Goal: Task Accomplishment & Management: Manage account settings

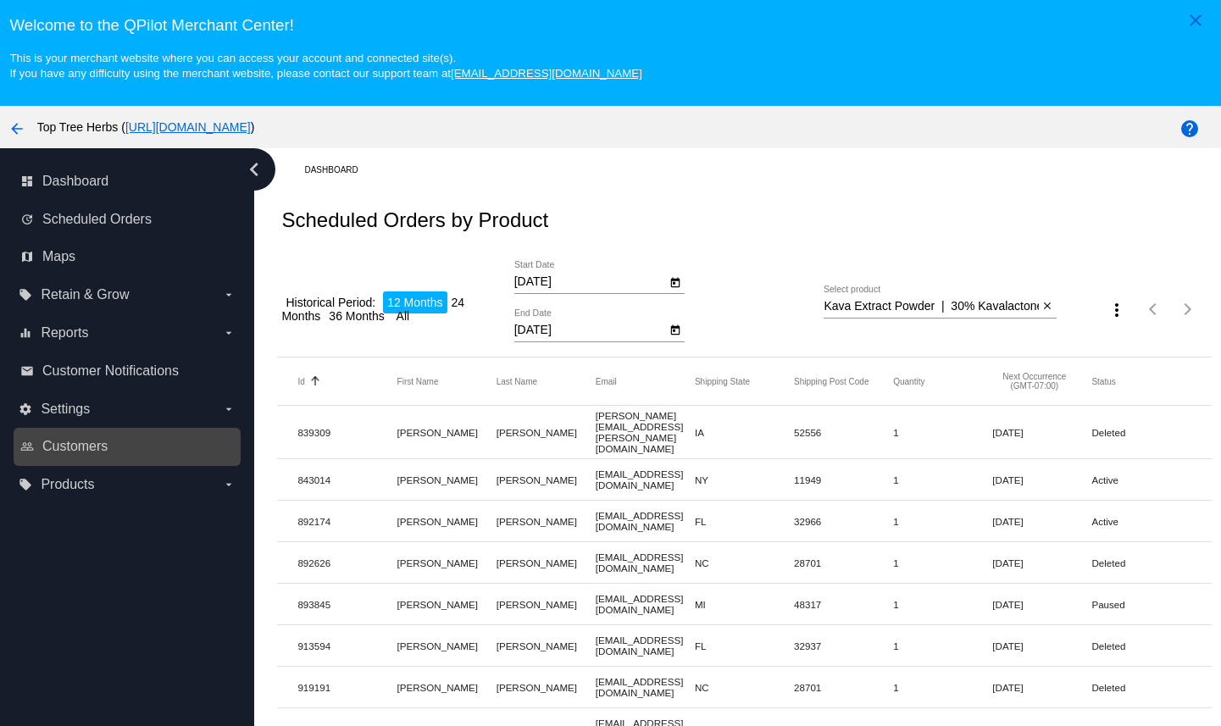
scroll to position [39, 0]
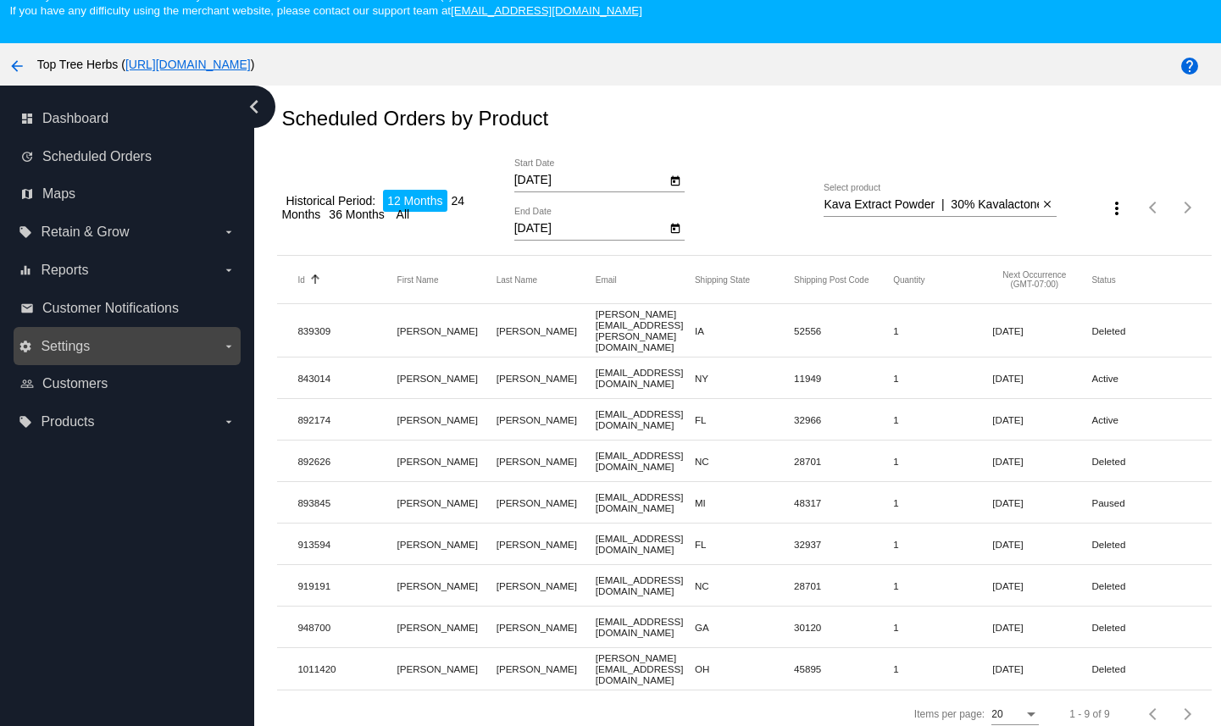
click at [115, 352] on label "settings Settings arrow_drop_down" at bounding box center [127, 346] width 216 height 27
click at [0, 0] on input "settings Settings arrow_drop_down" at bounding box center [0, 0] width 0 height 0
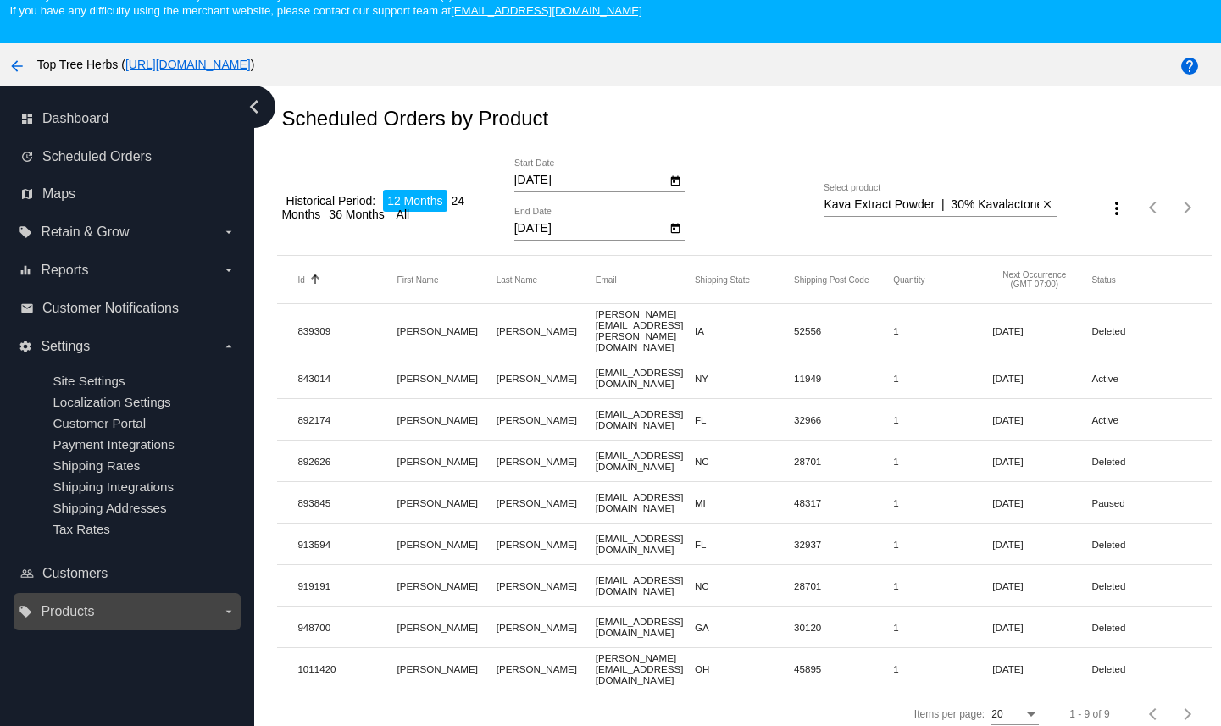
click at [78, 620] on span "Products" at bounding box center [67, 611] width 53 height 15
click at [0, 0] on input "local_offer Products arrow_drop_down" at bounding box center [0, 0] width 0 height 0
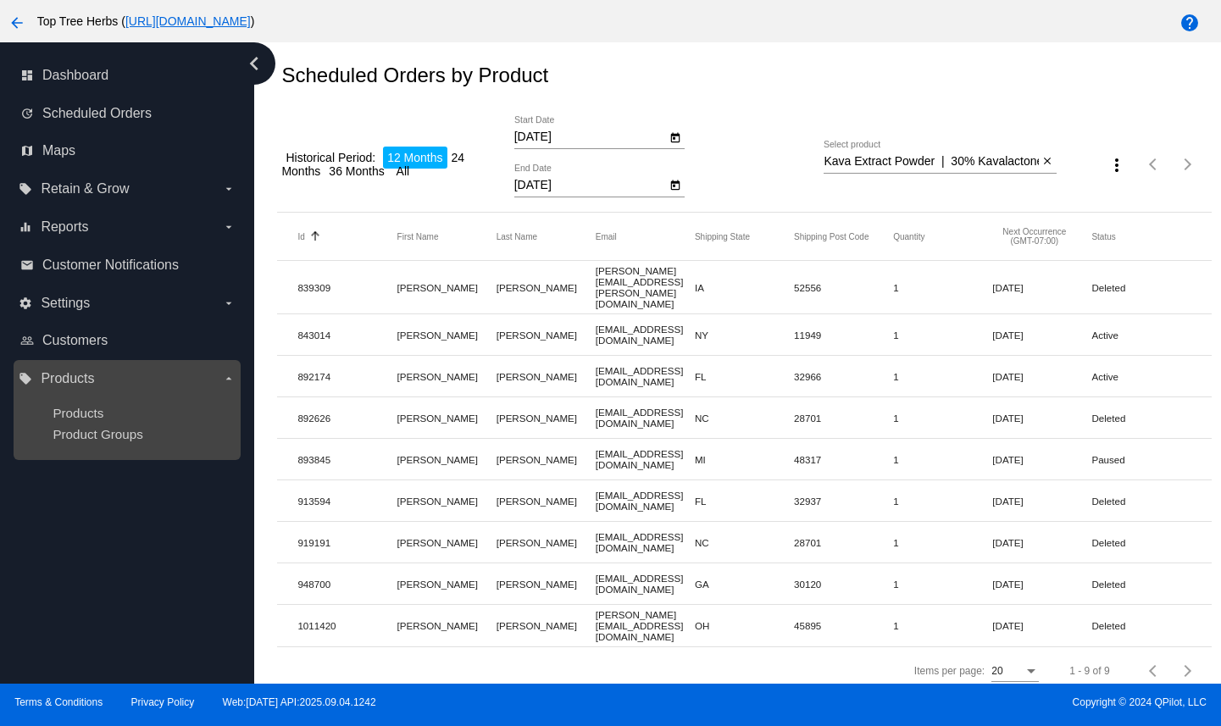
scroll to position [108, 0]
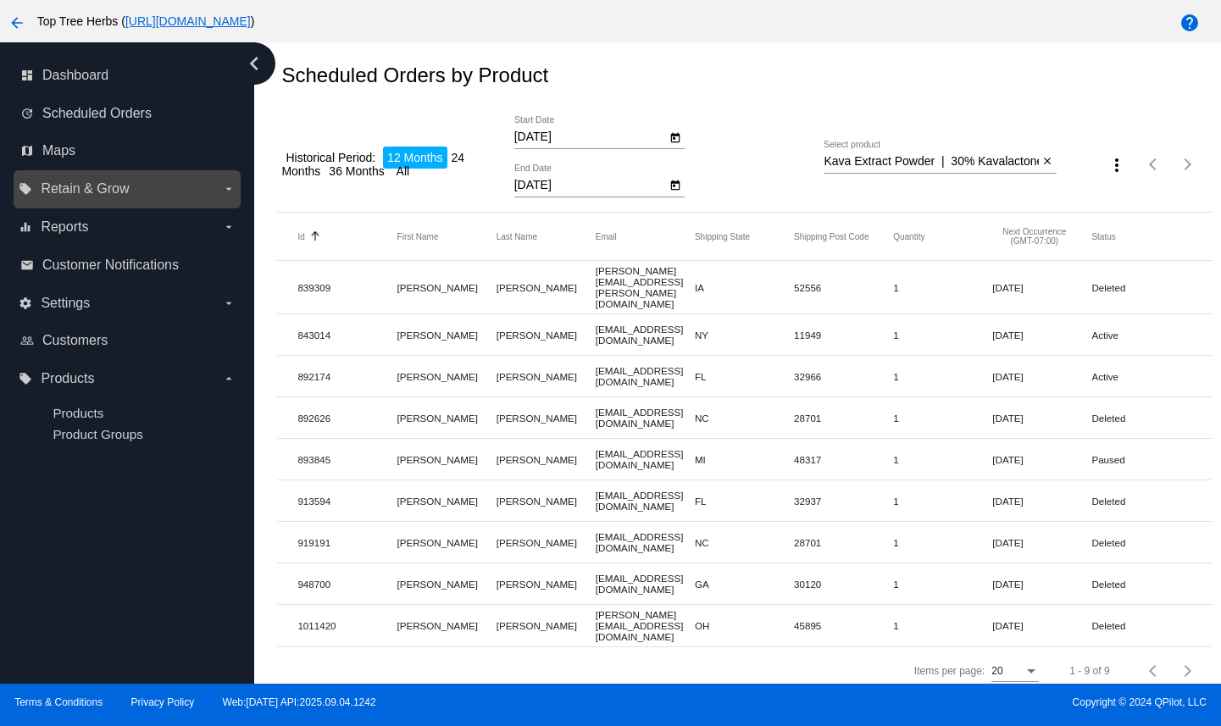
click at [120, 187] on span "Retain & Grow" at bounding box center [85, 188] width 88 height 15
click at [0, 0] on input "local_offer Retain & Grow arrow_drop_down" at bounding box center [0, 0] width 0 height 0
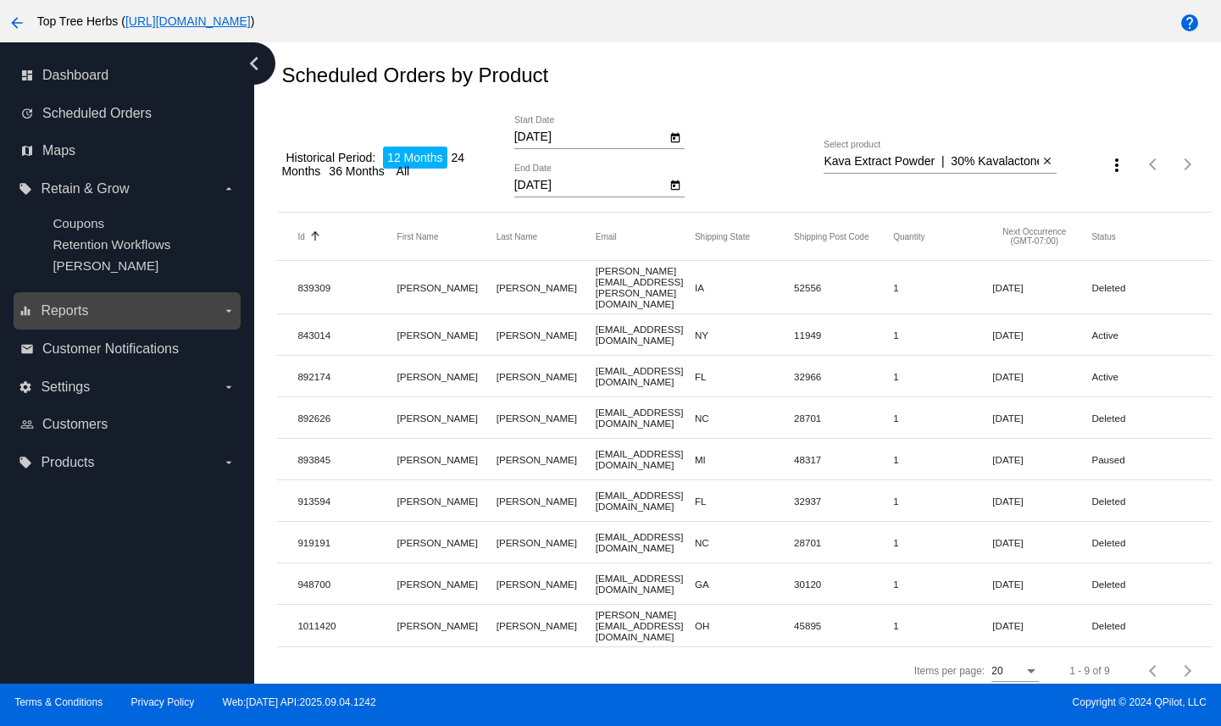
click at [115, 302] on label "equalizer Reports arrow_drop_down" at bounding box center [127, 311] width 216 height 27
click at [0, 0] on input "equalizer Reports arrow_drop_down" at bounding box center [0, 0] width 0 height 0
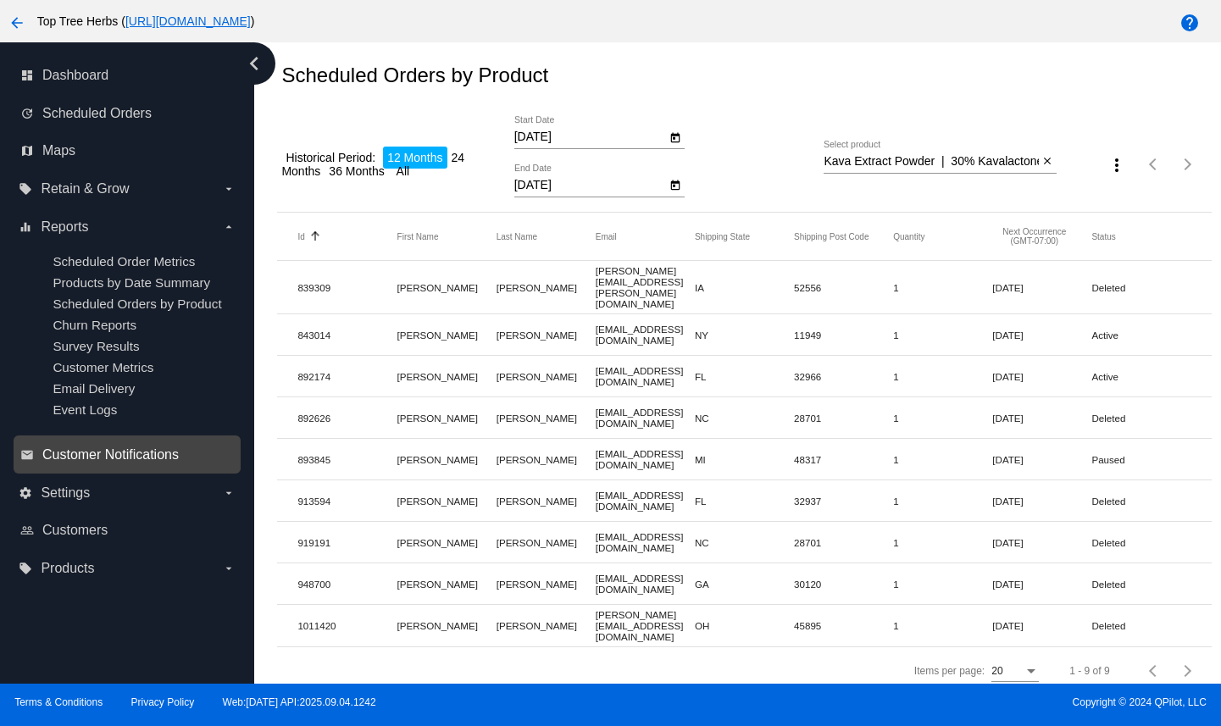
click at [84, 452] on span "Customer Notifications" at bounding box center [110, 455] width 136 height 15
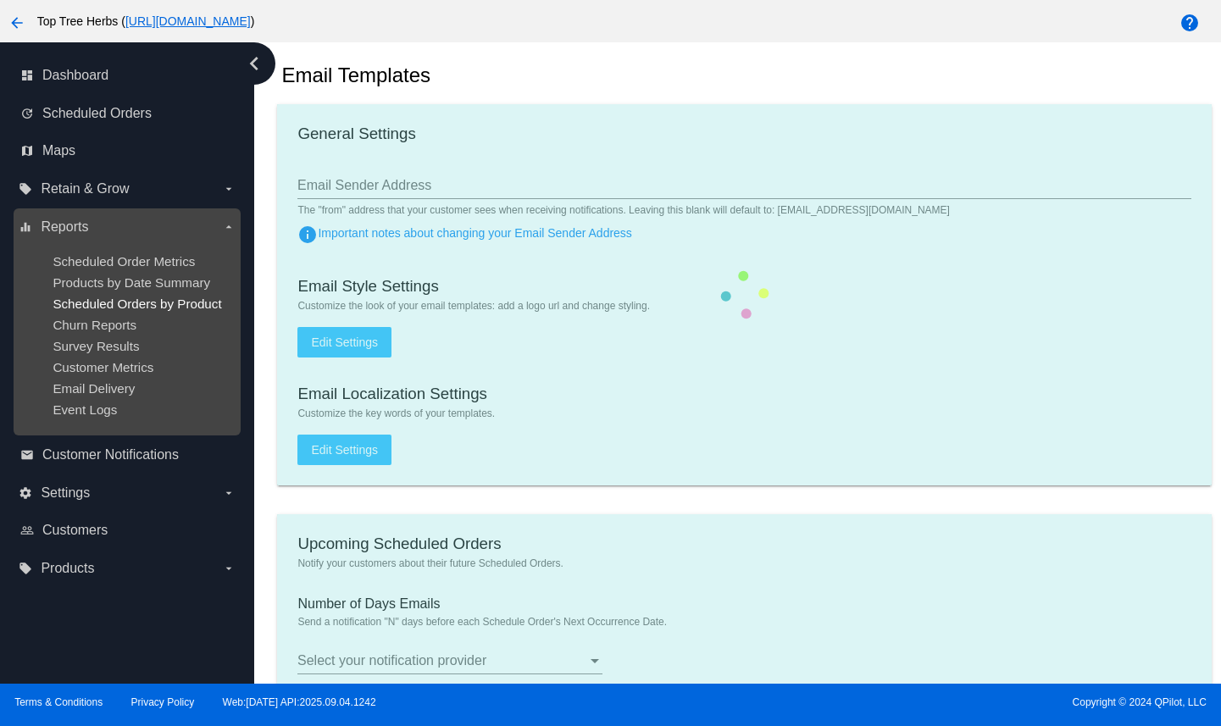
type input "[EMAIL_ADDRESS][DOMAIN_NAME]"
type input "1"
checkbox input "true"
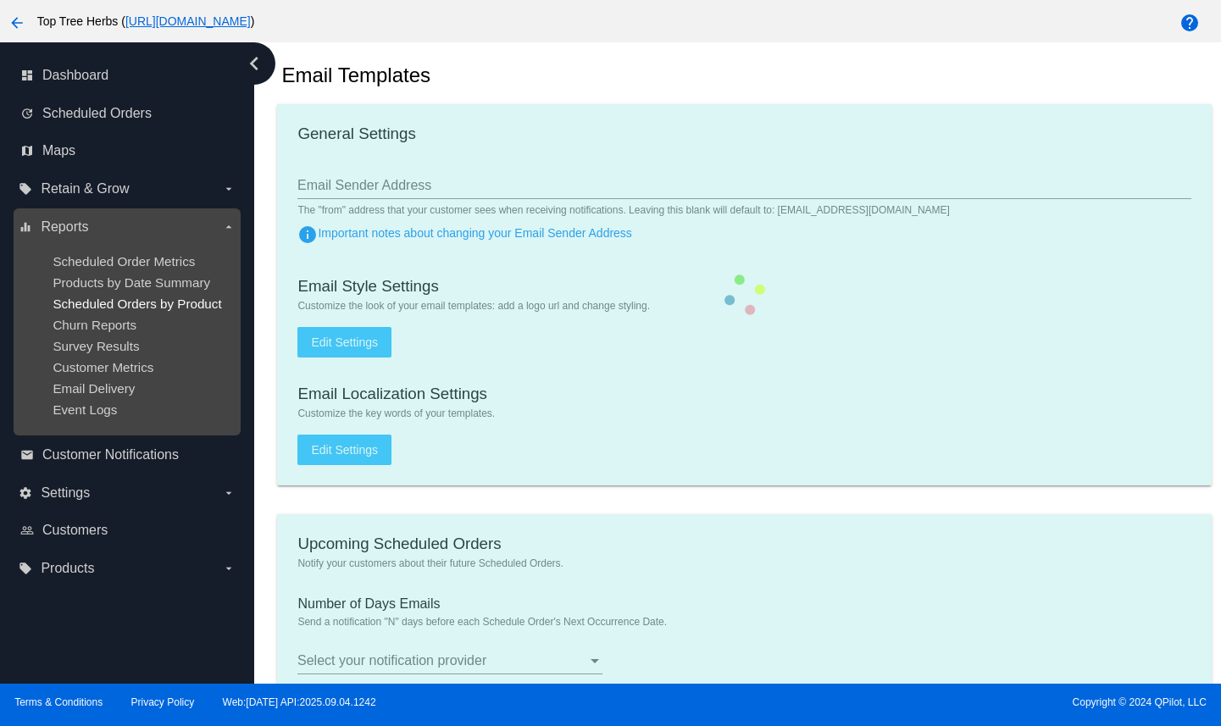
checkbox input "true"
type input "[EMAIL_ADDRESS][DOMAIN_NAME]"
